Goal: Task Accomplishment & Management: Complete application form

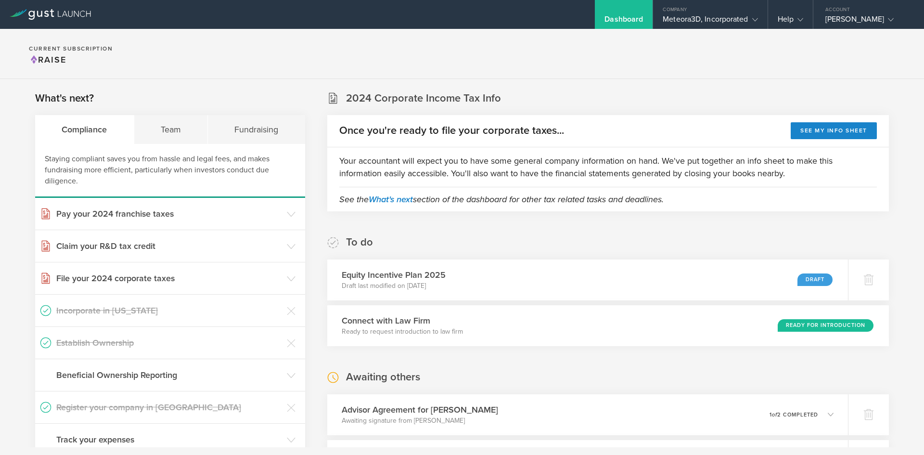
scroll to position [103, 0]
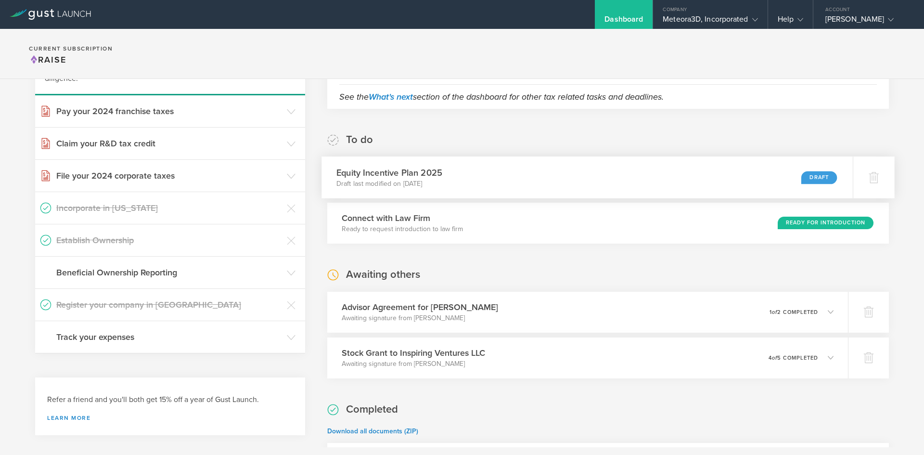
click at [661, 182] on div "Equity Incentive Plan 2025 Draft last modified on Sep 19, 2025 Draft" at bounding box center [586, 177] width 531 height 42
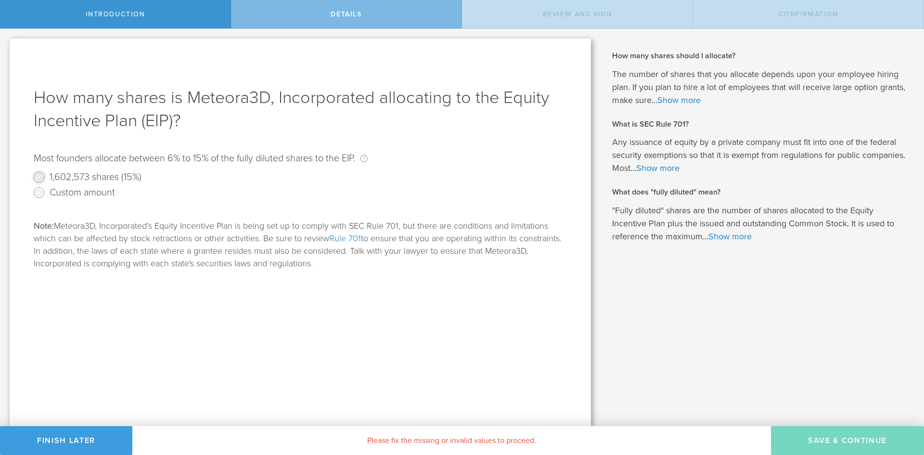
click at [42, 177] on input "1,602,573 shares (15%)" at bounding box center [38, 176] width 15 height 15
radio input "true"
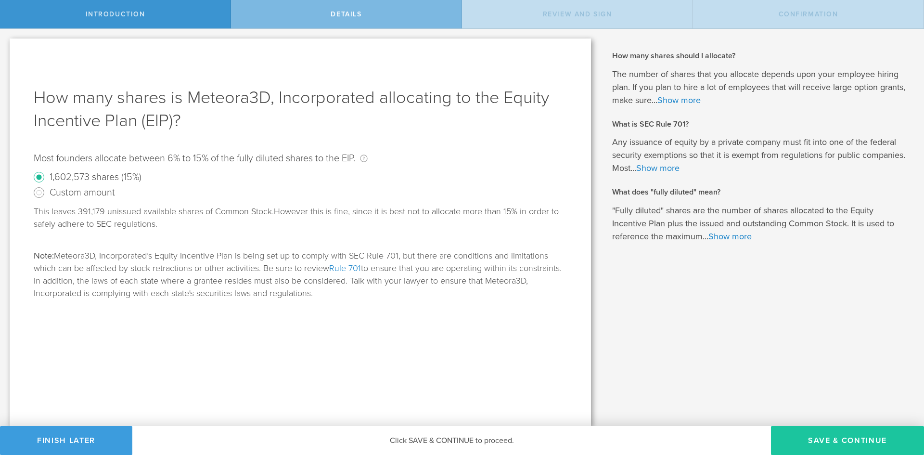
click at [816, 438] on button "Save & Continue" at bounding box center [847, 440] width 153 height 29
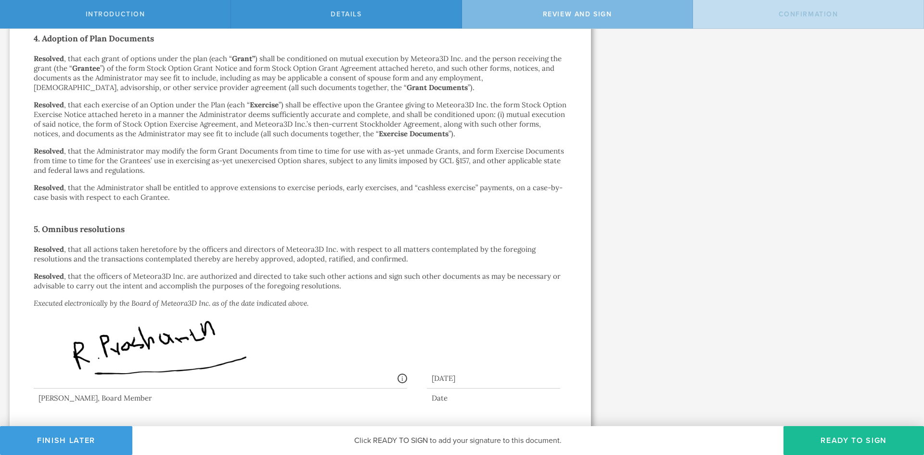
scroll to position [771, 0]
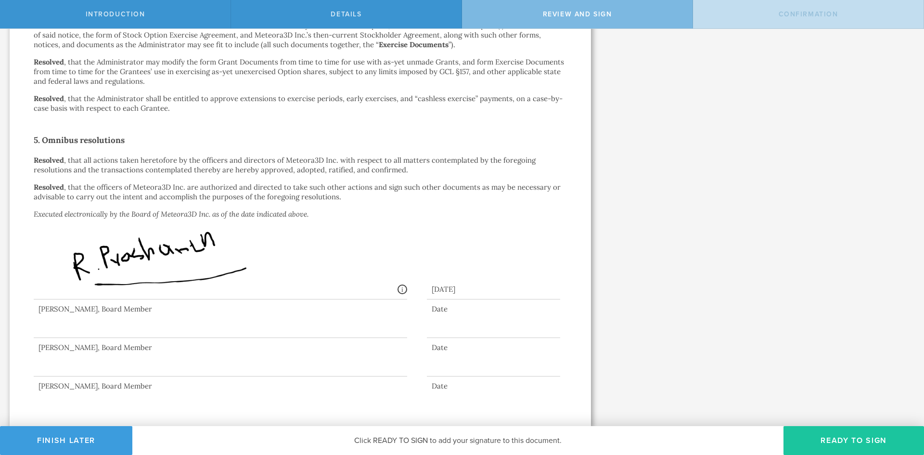
click at [821, 436] on button "Ready to Sign" at bounding box center [854, 440] width 141 height 29
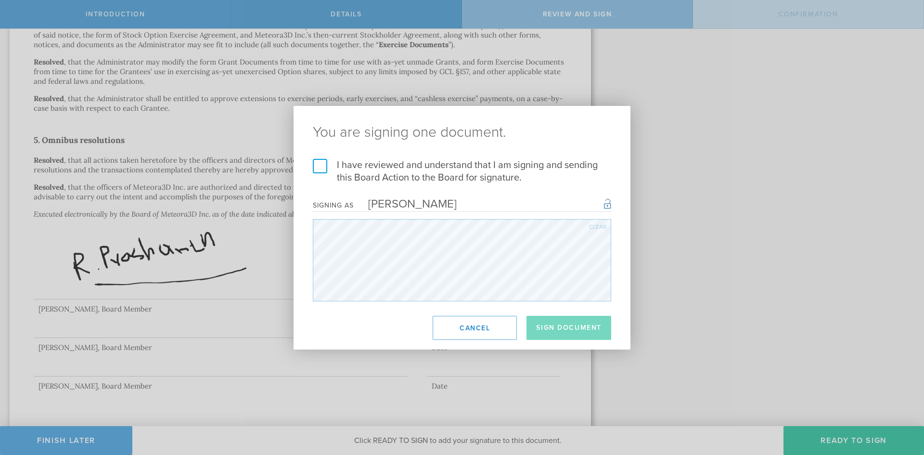
click at [318, 172] on label "I have reviewed and understand that I am signing and sending this Board Action …" at bounding box center [462, 171] width 298 height 25
click at [0, 0] on input "I have reviewed and understand that I am signing and sending this Board Action …" at bounding box center [0, 0] width 0 height 0
click at [565, 327] on button "Sign Document" at bounding box center [569, 328] width 85 height 24
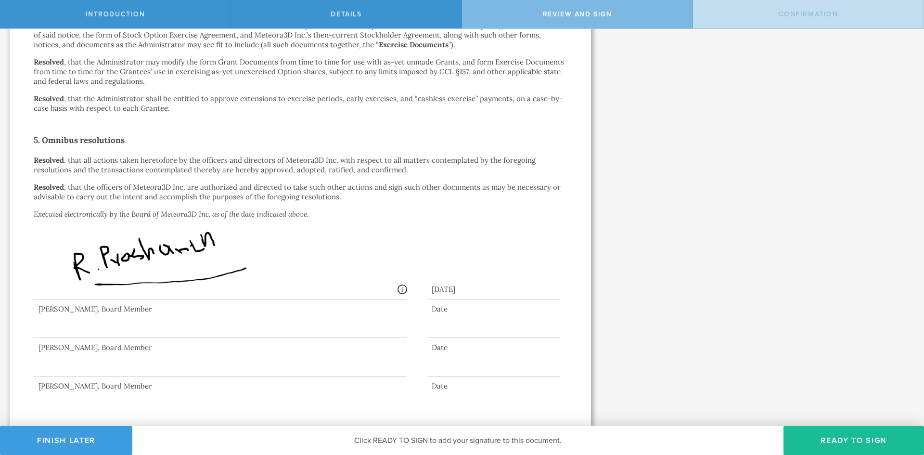
scroll to position [0, 0]
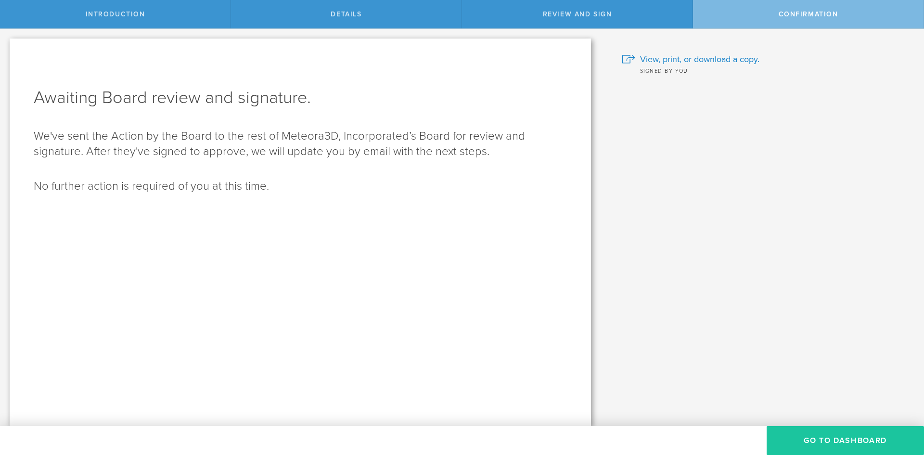
click at [846, 437] on button "Go To Dashboard" at bounding box center [845, 440] width 157 height 29
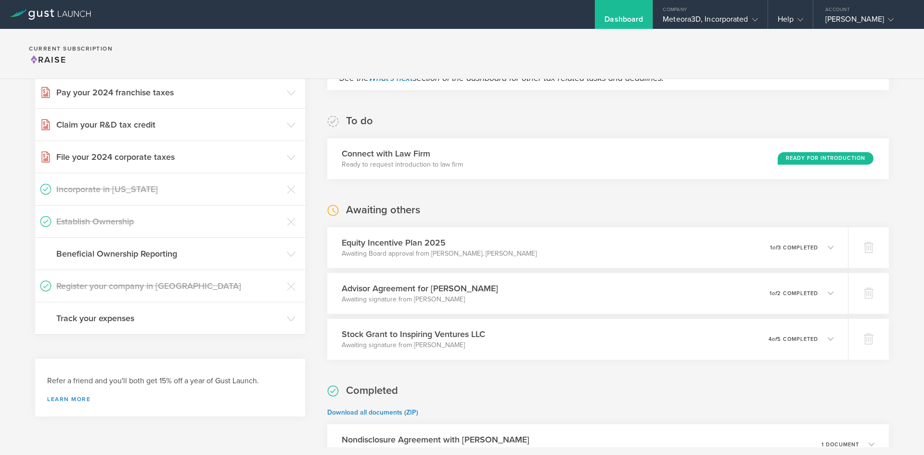
scroll to position [149, 0]
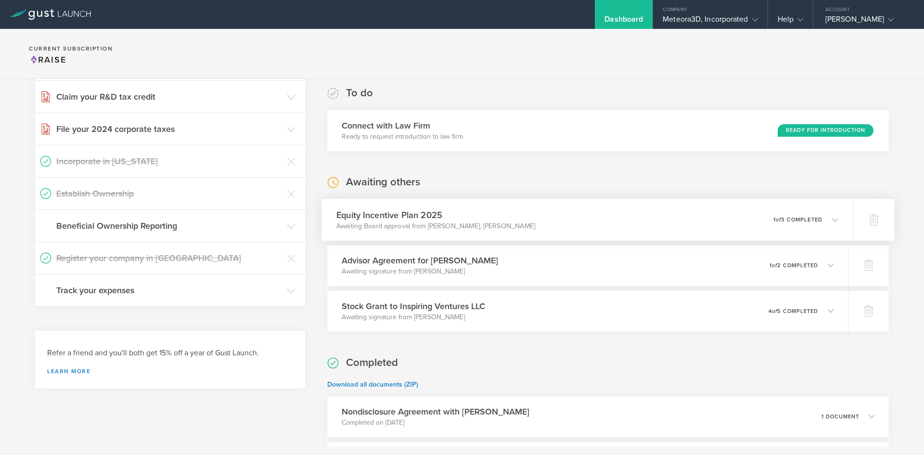
click at [832, 218] on icon at bounding box center [835, 220] width 6 height 6
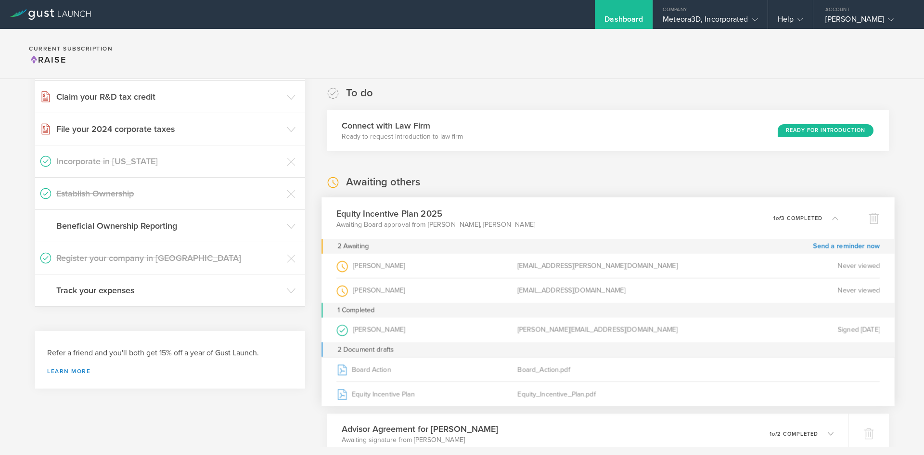
click at [832, 218] on icon at bounding box center [835, 218] width 6 height 6
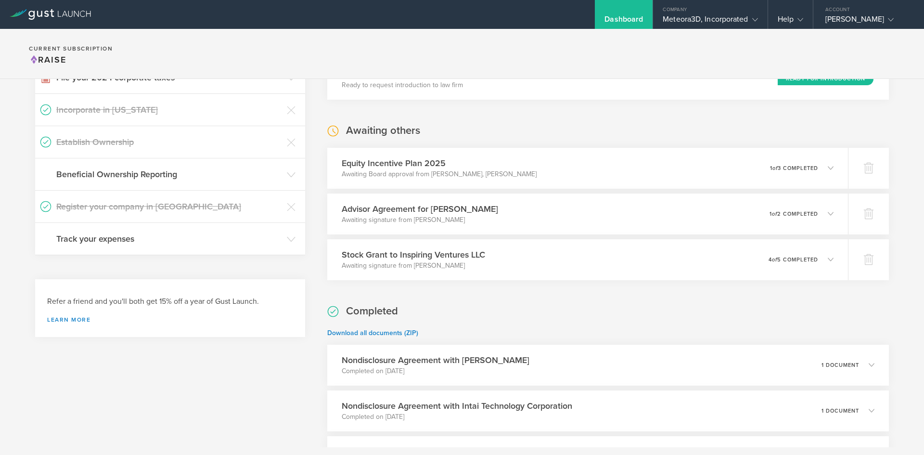
scroll to position [233, 0]
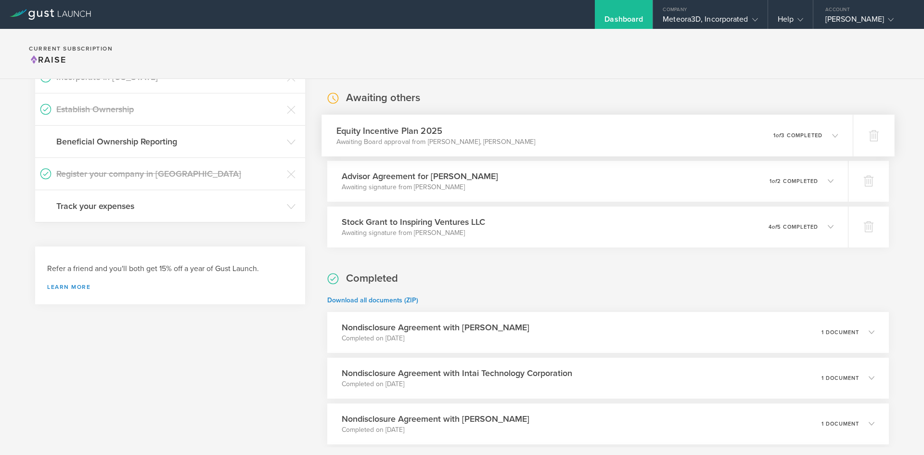
click at [673, 141] on div "Equity Incentive Plan 2025 Awaiting Board approval from [PERSON_NAME], [PERSON_…" at bounding box center [586, 136] width 531 height 42
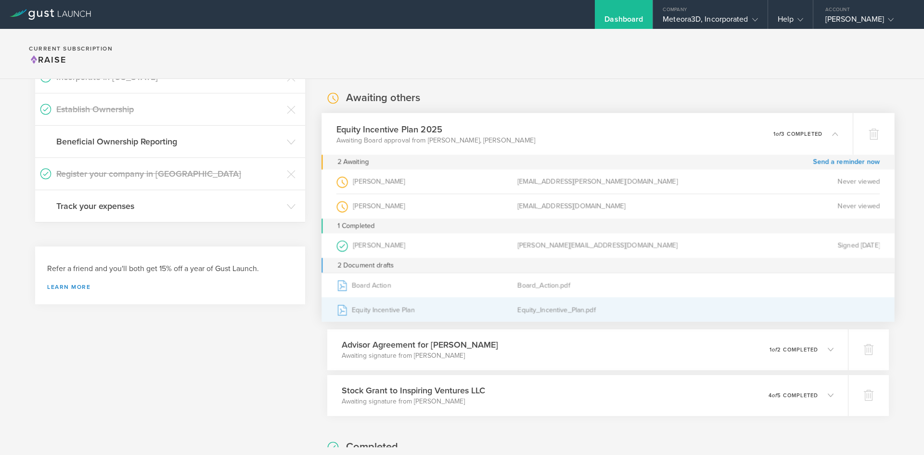
click at [442, 314] on div "Equity Incentive Plan" at bounding box center [426, 309] width 181 height 24
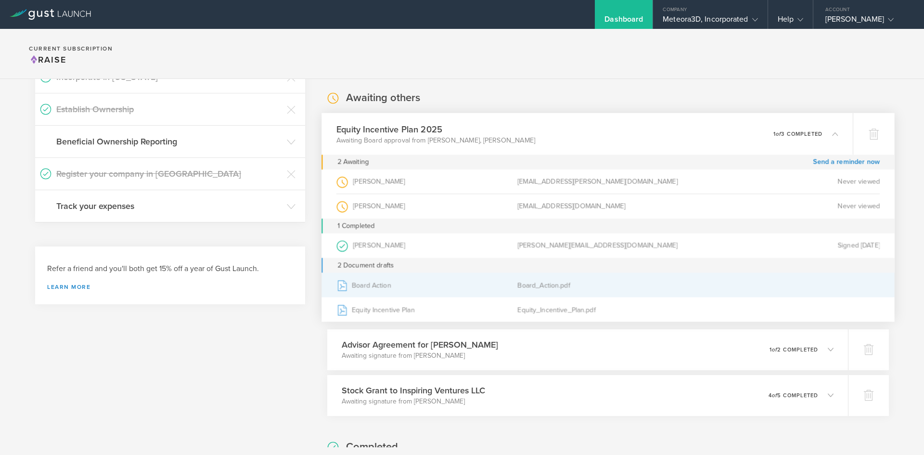
click at [427, 286] on div "Board Action" at bounding box center [426, 285] width 181 height 24
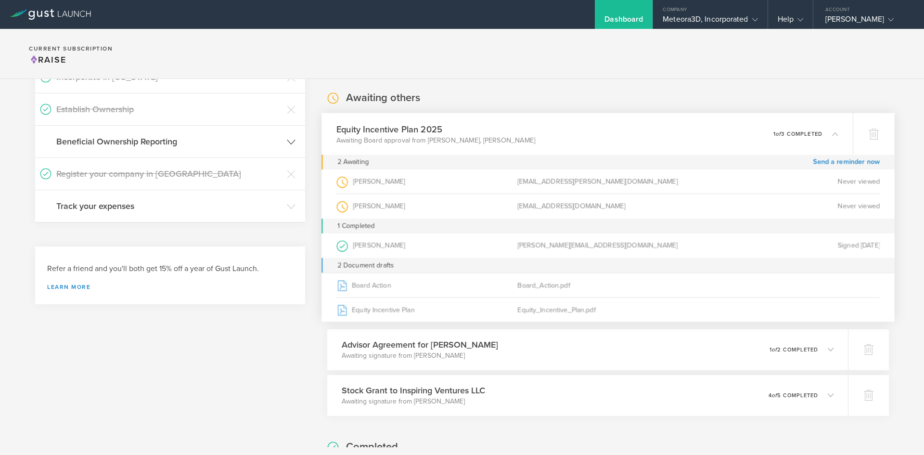
scroll to position [0, 0]
